Goal: Find contact information: Find contact information

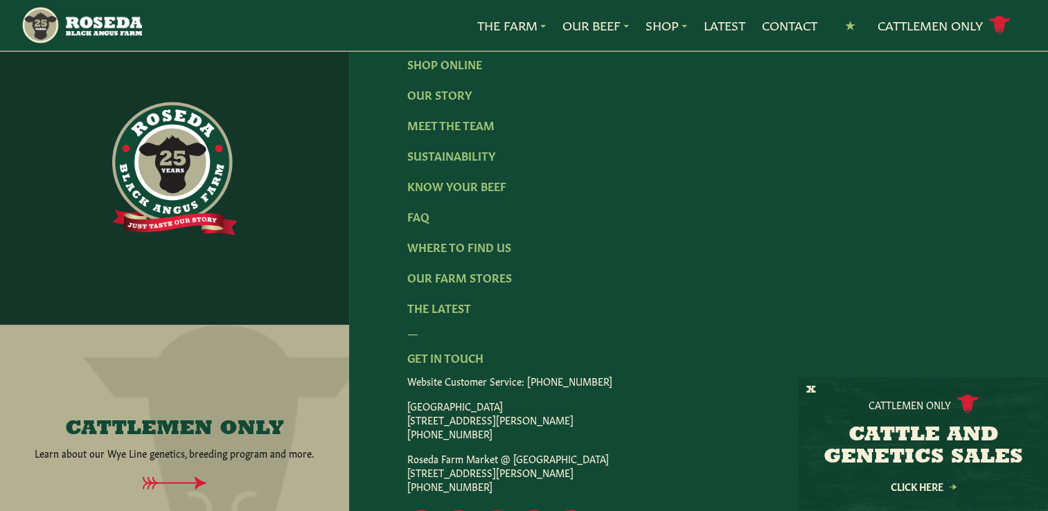
scroll to position [2064, 0]
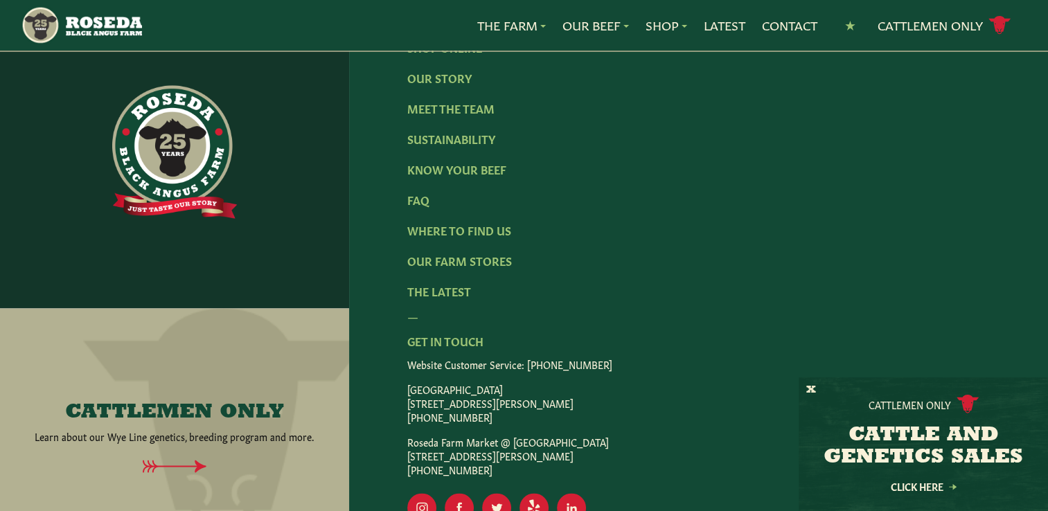
click at [472, 308] on div "— Get In Touch Website Customer Service: (410) 800-[GEOGRAPHIC_DATA] [STREET_AD…" at bounding box center [698, 392] width 582 height 169
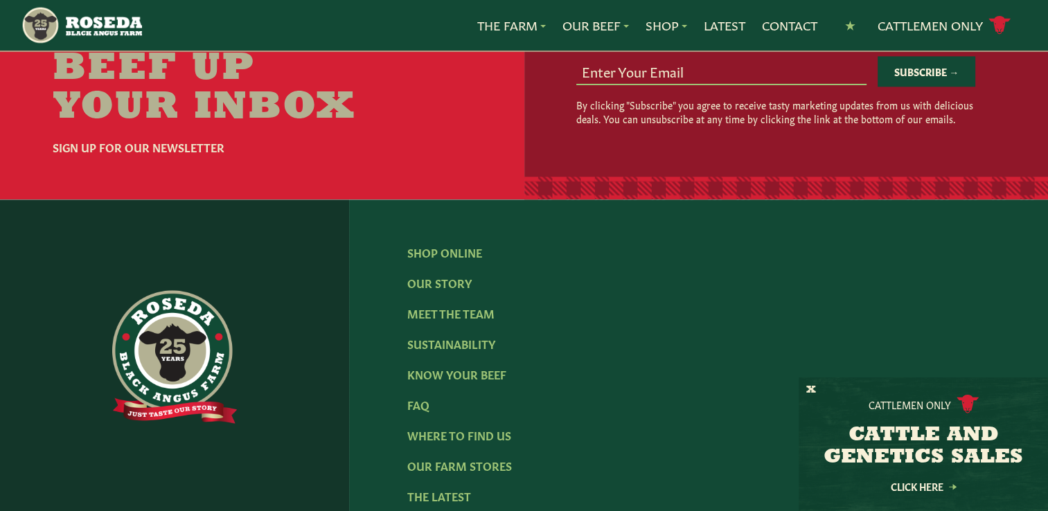
scroll to position [1858, 0]
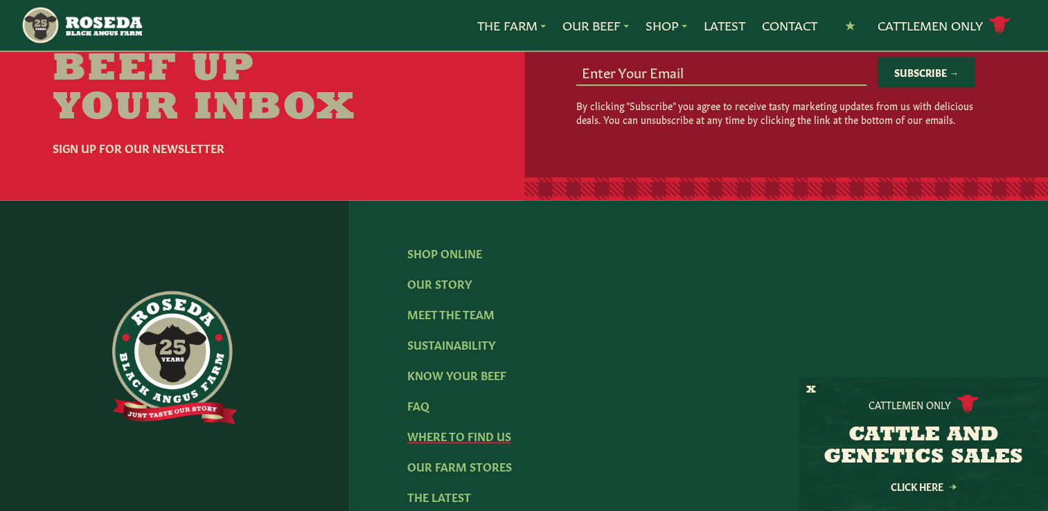
click at [449, 428] on link "Where To Find Us" at bounding box center [459, 435] width 104 height 15
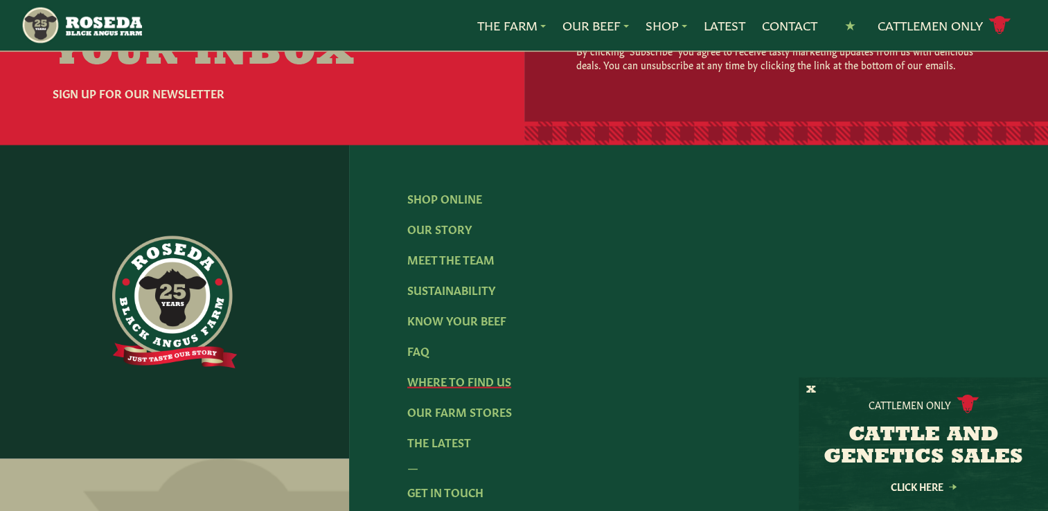
scroll to position [2806, 0]
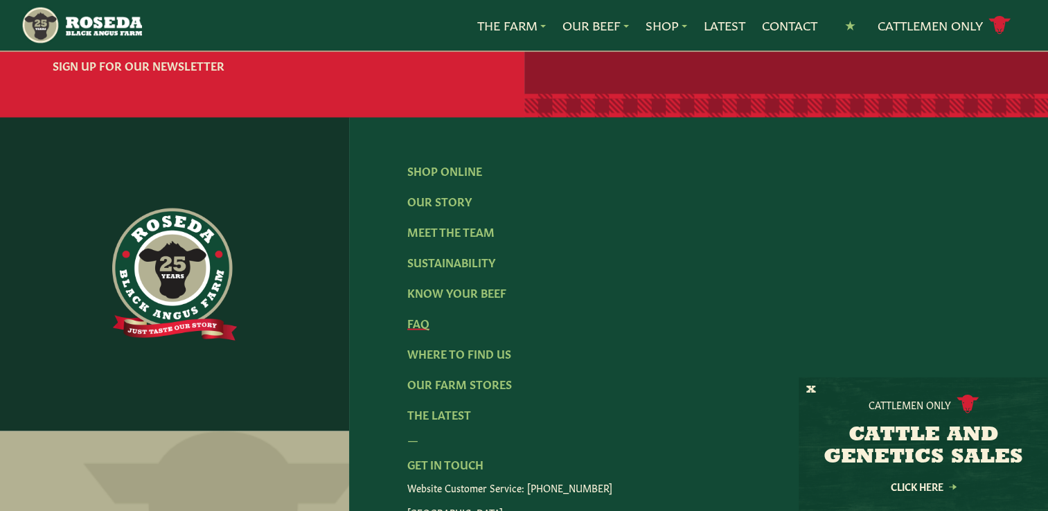
click at [422, 318] on link "FAQ" at bounding box center [418, 322] width 22 height 15
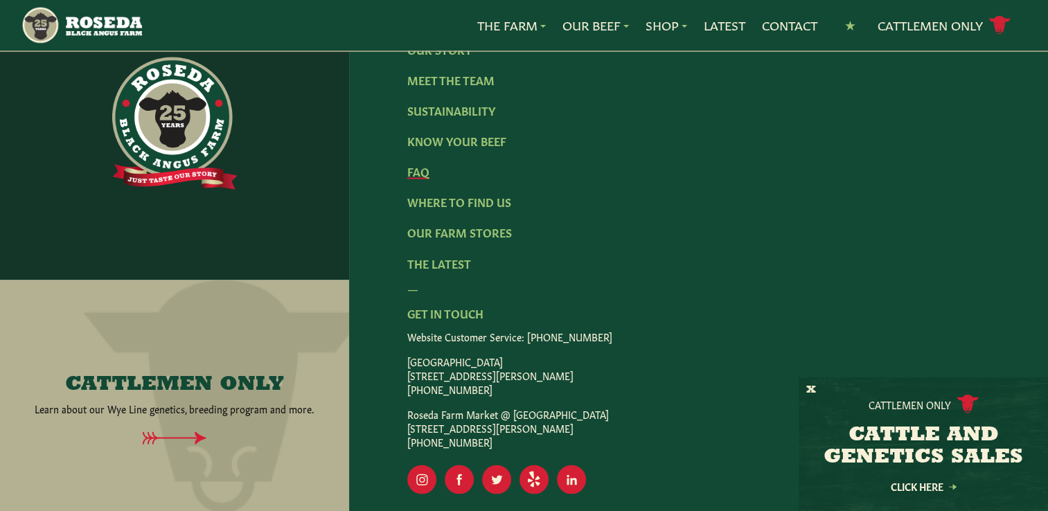
scroll to position [2374, 0]
click at [439, 283] on div "— Get In Touch Website Customer Service: (410) 800-[GEOGRAPHIC_DATA] [STREET_AD…" at bounding box center [698, 362] width 582 height 169
click at [439, 280] on div "— Get In Touch Website Customer Service: (410) 800-[GEOGRAPHIC_DATA] [STREET_AD…" at bounding box center [698, 362] width 582 height 169
click at [562, 353] on p "[GEOGRAPHIC_DATA] [STREET_ADDRESS][PERSON_NAME] [PHONE_NUMBER]" at bounding box center [698, 374] width 582 height 42
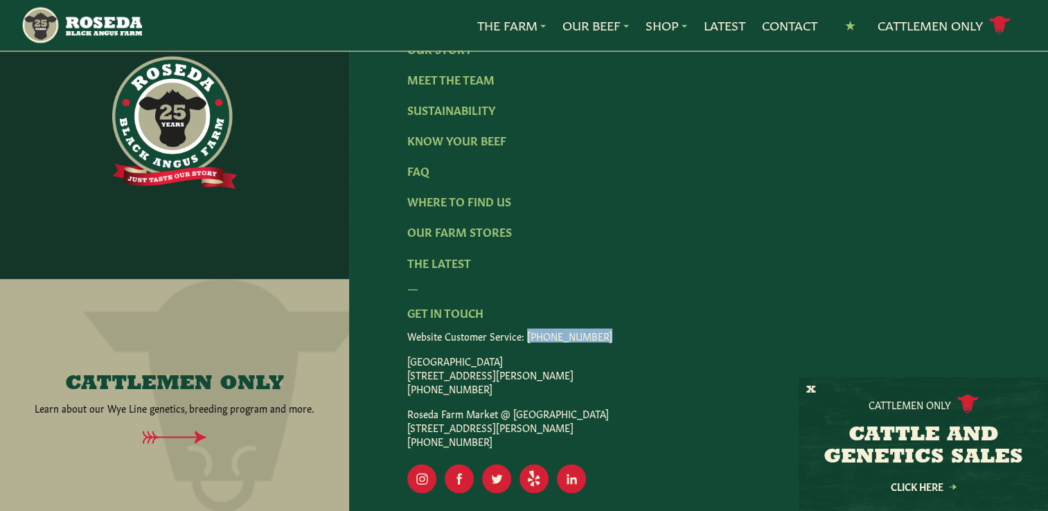
drag, startPoint x: 590, startPoint y: 298, endPoint x: 526, endPoint y: 306, distance: 64.3
click at [526, 328] on p "Website Customer Service: [PHONE_NUMBER]" at bounding box center [698, 335] width 582 height 14
drag, startPoint x: 526, startPoint y: 306, endPoint x: 479, endPoint y: 381, distance: 88.4
click at [479, 406] on p "Roseda Farm Market @ [GEOGRAPHIC_DATA] [STREET_ADDRESS] [PHONE_NUMBER]" at bounding box center [698, 427] width 582 height 42
drag, startPoint x: 595, startPoint y: 299, endPoint x: 526, endPoint y: 301, distance: 68.6
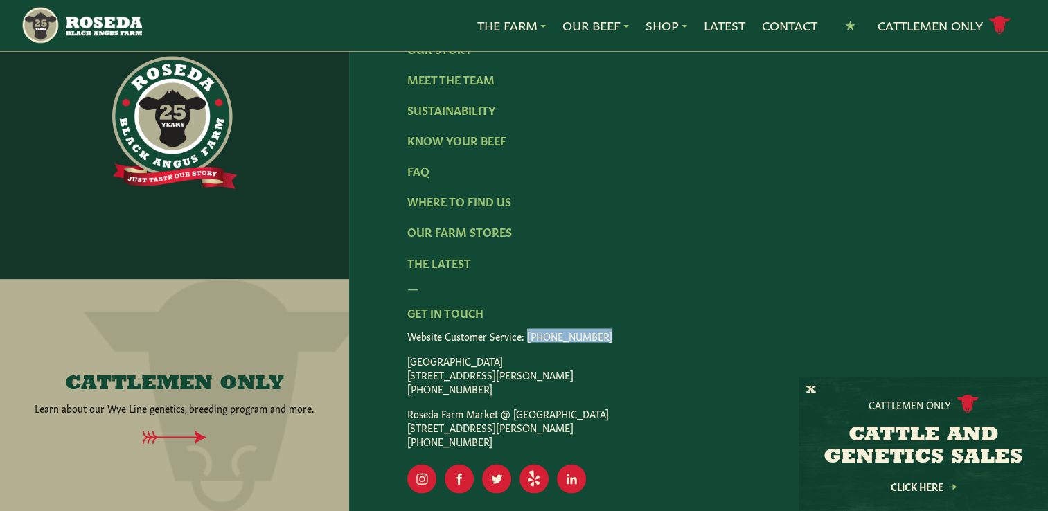
click at [526, 328] on p "Website Customer Service: [PHONE_NUMBER]" at bounding box center [698, 335] width 582 height 14
copy p "[PHONE_NUMBER]"
